Goal: Communication & Community: Answer question/provide support

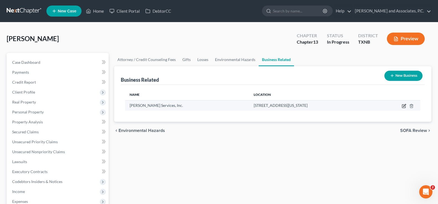
click at [402, 107] on icon "button" at bounding box center [403, 106] width 3 height 3
select select "officer"
select select "45"
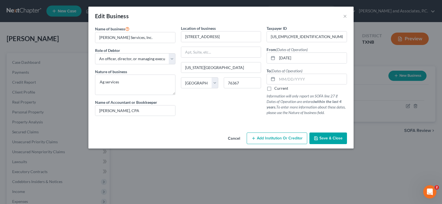
click at [326, 140] on span "Save & Close" at bounding box center [330, 138] width 23 height 5
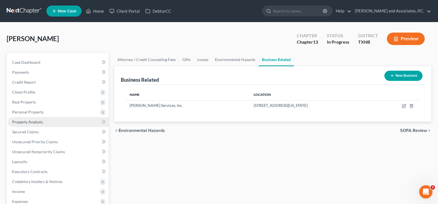
click at [36, 122] on span "Property Analysis" at bounding box center [27, 122] width 31 height 5
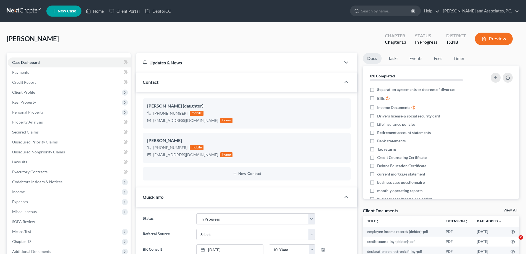
select select "7"
select select "1"
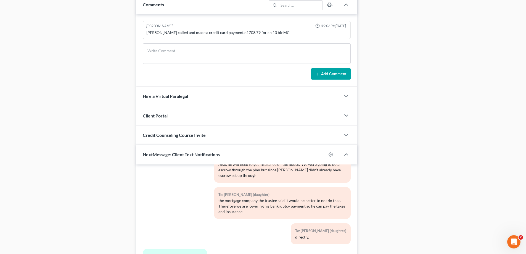
scroll to position [415, 0]
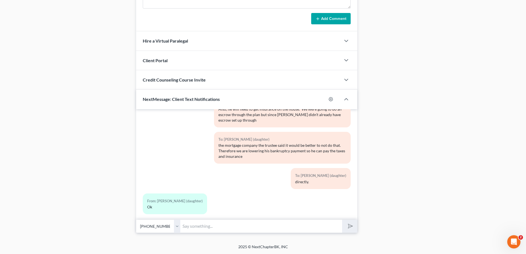
click at [178, 226] on select "Select [PHONE_NUMBER] - [PERSON_NAME] [PHONE_NUMBER] - [PERSON_NAME] (daughter)" at bounding box center [158, 226] width 44 height 14
click at [136, 219] on select "Select [PHONE_NUMBER] - [PERSON_NAME] [PHONE_NUMBER] - [PERSON_NAME] (daughter)" at bounding box center [158, 226] width 44 height 14
click at [209, 226] on input "text" at bounding box center [261, 226] width 162 height 14
type input "O"
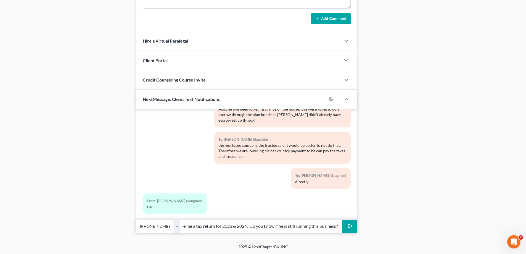
type input "On the corporation Gollsby AG Services, Inc. he gave me a tax return for 2023 &…"
click at [342, 220] on button "submit" at bounding box center [349, 226] width 15 height 13
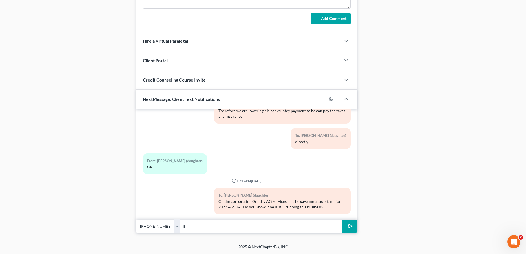
type input "I"
type input "Sorry, it should be [PERSON_NAME]. If he is no longer running this business, wh…"
click at [342, 220] on button "submit" at bounding box center [349, 226] width 15 height 13
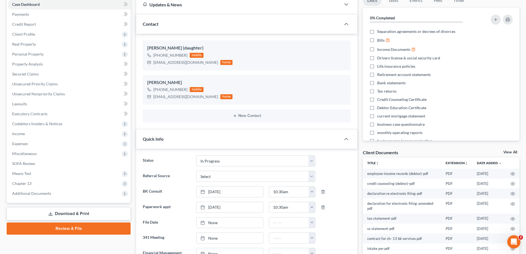
scroll to position [0, 0]
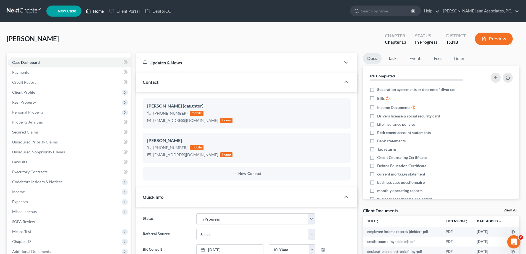
click at [93, 12] on link "Home" at bounding box center [94, 11] width 23 height 10
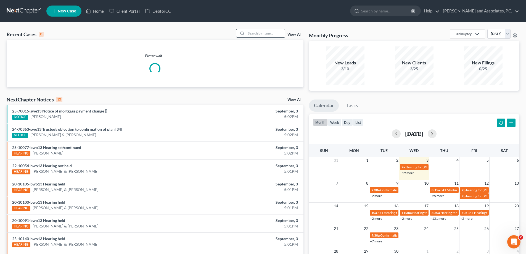
click at [251, 36] on input "search" at bounding box center [265, 33] width 39 height 8
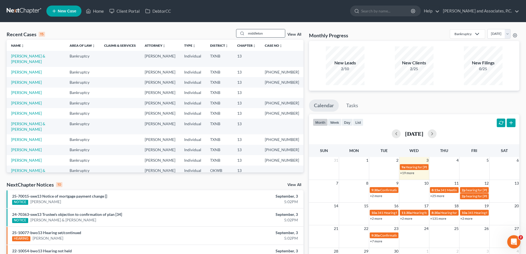
type input "middleton"
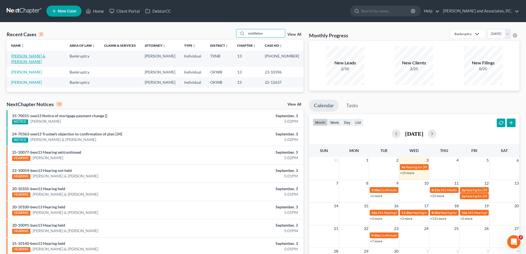
click at [36, 57] on link "[PERSON_NAME] & [PERSON_NAME]" at bounding box center [28, 59] width 34 height 10
select select "0"
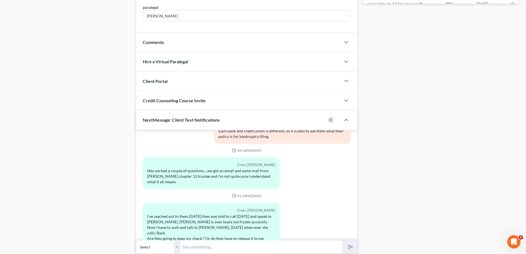
scroll to position [1838, 0]
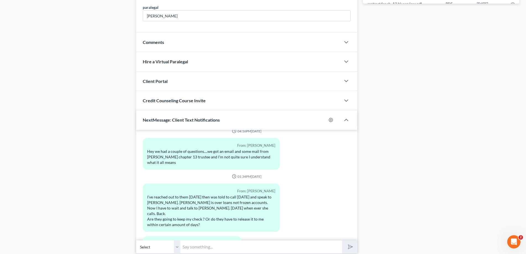
click at [202, 251] on input "text" at bounding box center [261, 247] width 162 height 14
type input "I would go ahead and find another bank. Let me know what [PERSON_NAME] tells yo…"
click at [342, 240] on button "submit" at bounding box center [349, 246] width 15 height 13
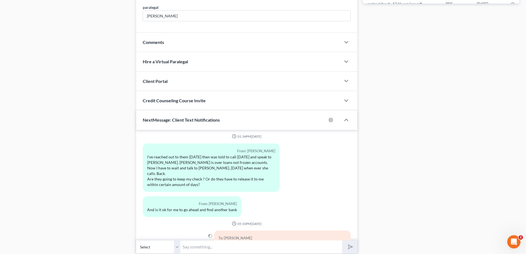
click at [175, 247] on select "Select [PHONE_NUMBER] - [PERSON_NAME] [PHONE_NUMBER] - [PERSON_NAME]" at bounding box center [158, 247] width 44 height 14
select select "1"
click at [136, 240] on select "Select [PHONE_NUMBER] - [PERSON_NAME] [PHONE_NUMBER] - [PERSON_NAME]" at bounding box center [158, 247] width 44 height 14
click at [196, 248] on input "text" at bounding box center [261, 247] width 162 height 14
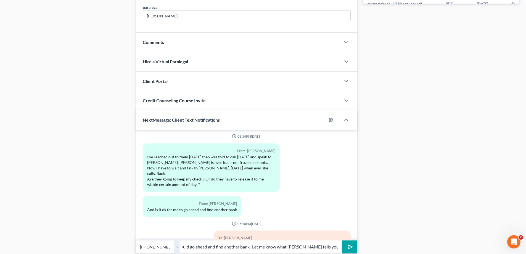
scroll to position [0, 8]
type input "I would go ahead and find another bank. Let me know what [PERSON_NAME] tells yo…"
click at [342, 240] on button "submit" at bounding box center [349, 246] width 15 height 13
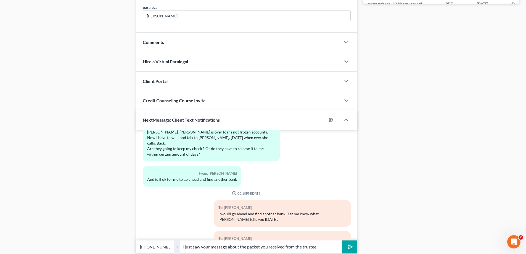
scroll to position [1908, 0]
click at [326, 246] on input "I just saw your message about the packet you received from the trustee." at bounding box center [261, 247] width 162 height 14
type input "I just saw your message about the packet you received from the trustee. You can…"
click at [342, 240] on button "submit" at bounding box center [349, 246] width 15 height 13
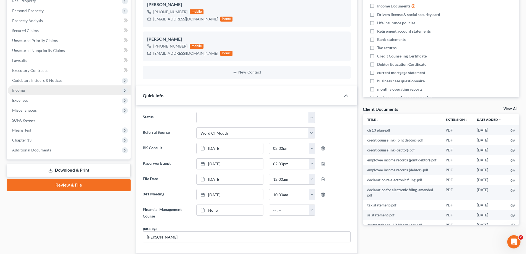
scroll to position [0, 0]
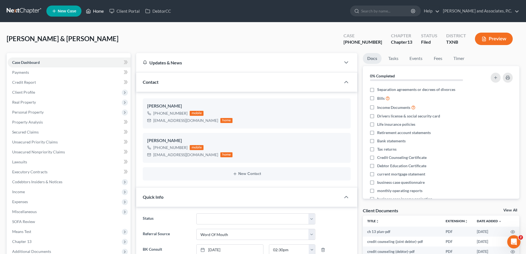
click at [97, 10] on link "Home" at bounding box center [94, 11] width 23 height 10
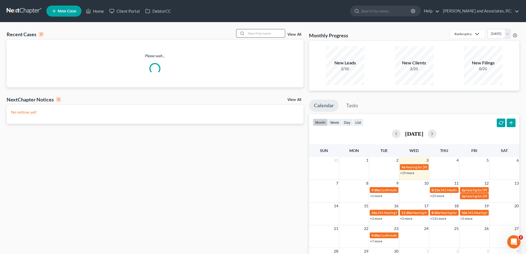
click at [265, 34] on input "search" at bounding box center [265, 33] width 39 height 8
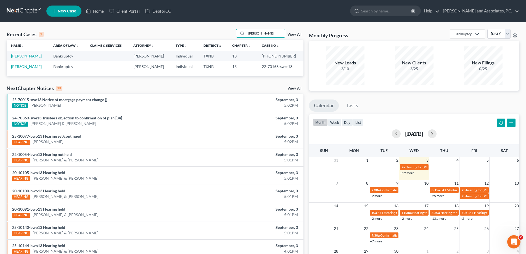
type input "[PERSON_NAME]"
click at [31, 56] on link "[PERSON_NAME]" at bounding box center [26, 56] width 31 height 5
select select "5"
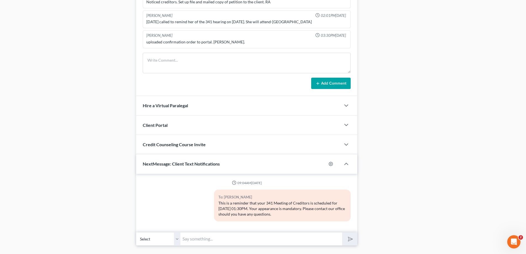
scroll to position [400, 0]
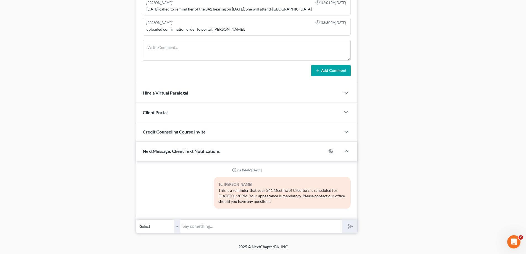
click at [192, 229] on input "text" at bounding box center [261, 226] width 162 height 14
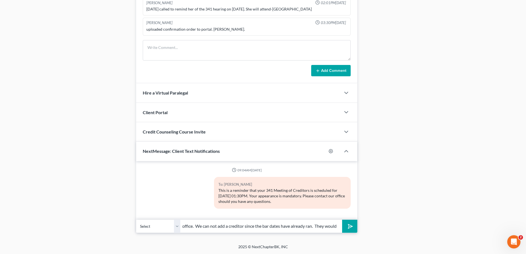
scroll to position [0, 126]
type input "[PERSON_NAME], this is [PERSON_NAME] at [PERSON_NAME]'s office. We can not add …"
click at [342, 220] on button "submit" at bounding box center [349, 226] width 15 height 13
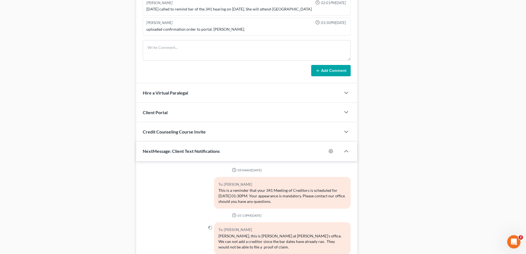
scroll to position [414, 0]
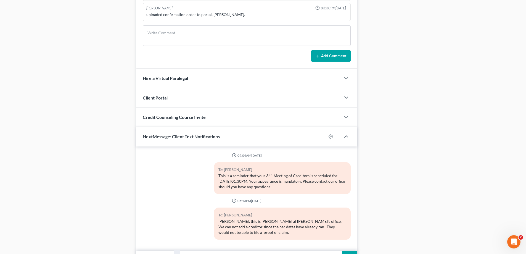
type input "I would call and see what you can work out with them."
click at [342, 251] on button "submit" at bounding box center [349, 257] width 15 height 13
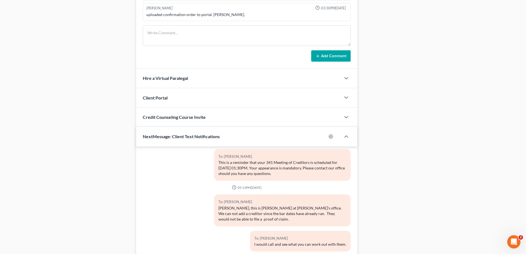
scroll to position [451, 0]
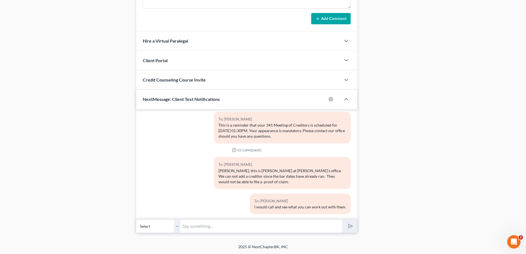
click at [213, 224] on input "text" at bounding box center [261, 226] width 162 height 14
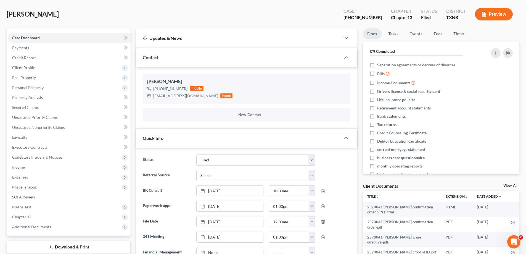
scroll to position [0, 0]
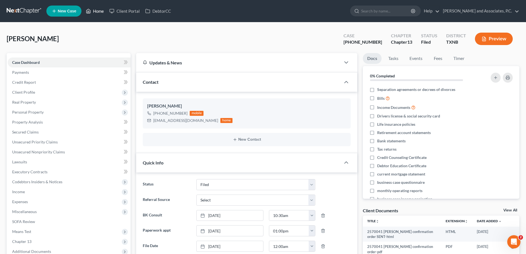
click at [99, 10] on link "Home" at bounding box center [94, 11] width 23 height 10
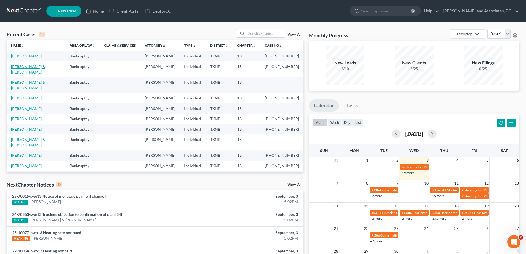
click at [32, 66] on link "[PERSON_NAME] & [PERSON_NAME]" at bounding box center [28, 69] width 34 height 10
select select "5"
select select "0"
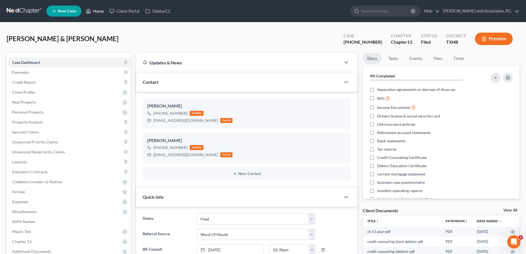
click at [93, 13] on link "Home" at bounding box center [94, 11] width 23 height 10
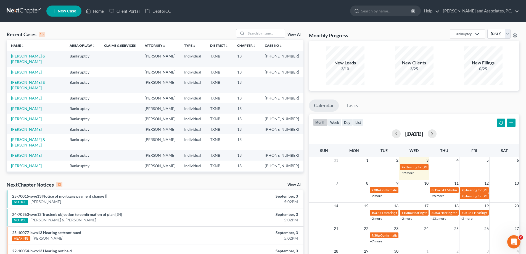
click at [29, 70] on link "[PERSON_NAME]" at bounding box center [26, 72] width 31 height 5
select select "5"
